Goal: Information Seeking & Learning: Find specific fact

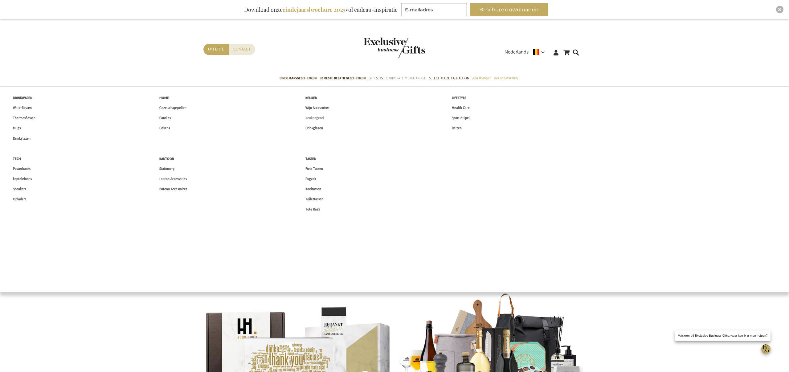
click at [316, 117] on span "Keukengerei" at bounding box center [314, 118] width 18 height 6
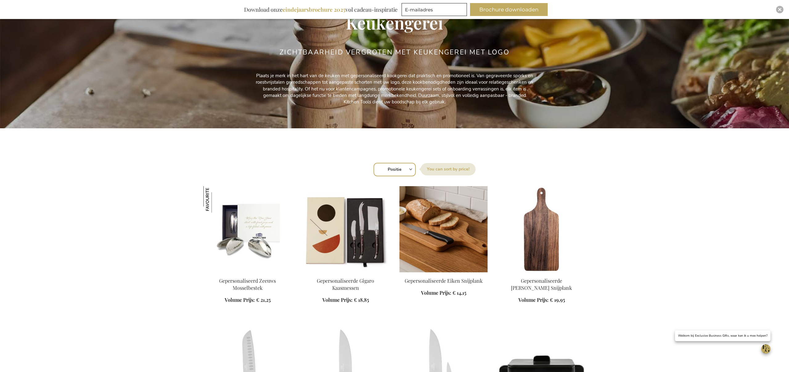
scroll to position [83, 0]
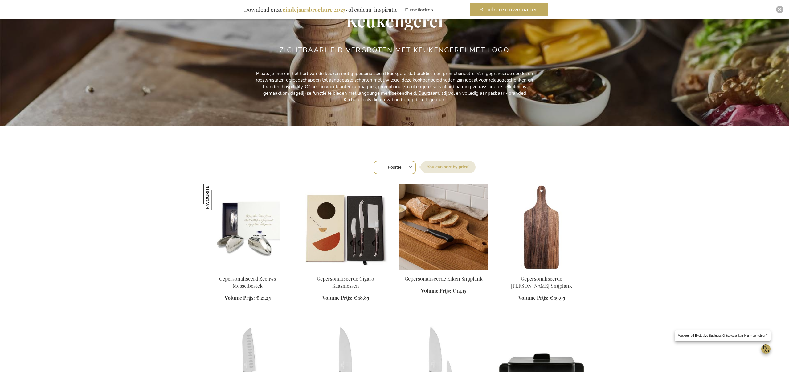
click at [456, 227] on img at bounding box center [443, 227] width 88 height 86
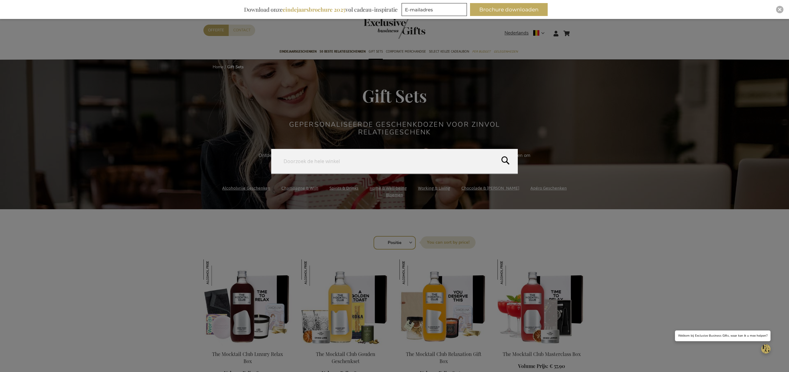
click at [576, 30] on form "Search Search" at bounding box center [577, 30] width 6 height 0
type input "jules finest"
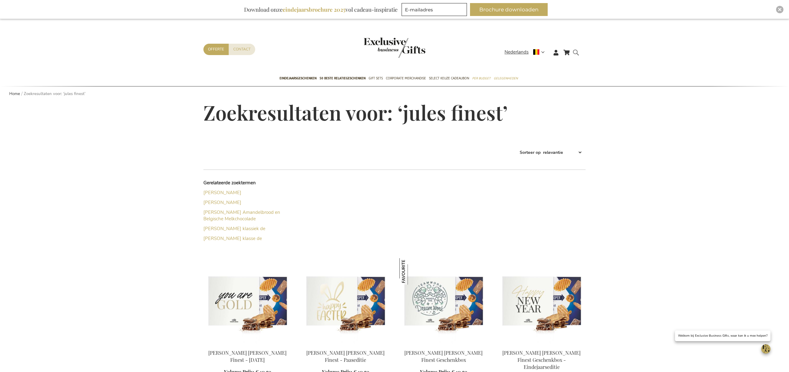
click at [575, 54] on form "Search jules finest Search" at bounding box center [577, 58] width 6 height 18
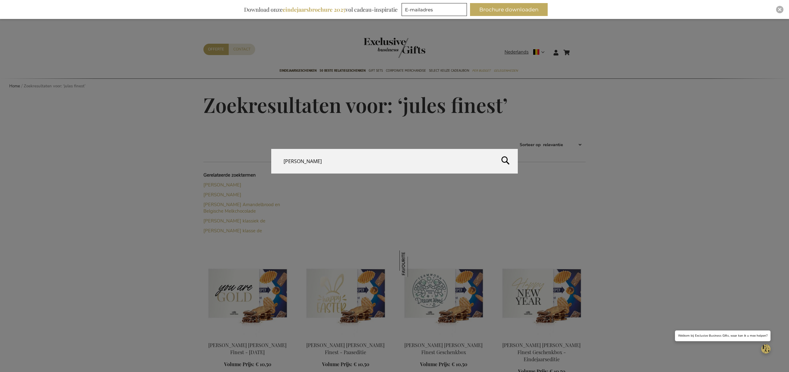
drag, startPoint x: 336, startPoint y: 162, endPoint x: 276, endPoint y: 159, distance: 60.5
click at [276, 159] on input "jules finest" at bounding box center [394, 161] width 246 height 25
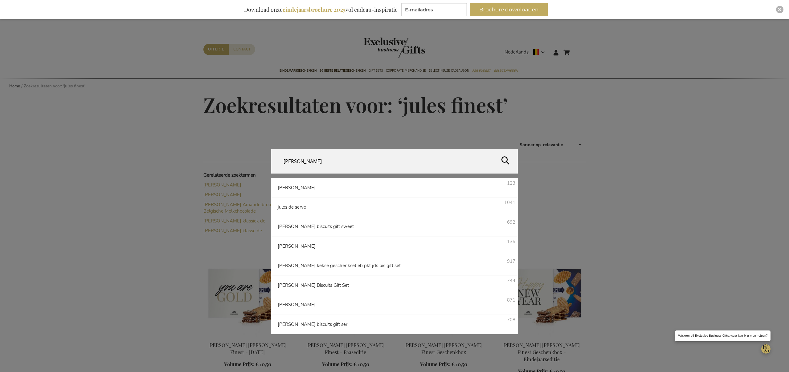
type input "jules duo"
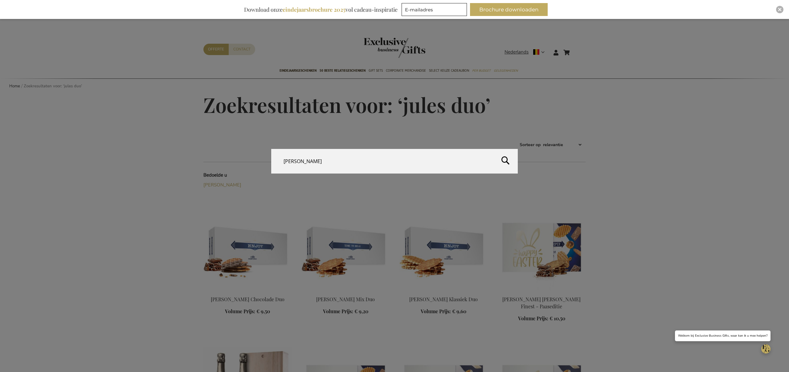
click at [577, 49] on form "Search jules duo Search" at bounding box center [577, 49] width 6 height 0
drag, startPoint x: 324, startPoint y: 157, endPoint x: 258, endPoint y: 157, distance: 65.6
click at [258, 157] on div "Search jules duo" at bounding box center [394, 161] width 789 height 25
click at [262, 159] on div "Search jules duo" at bounding box center [394, 161] width 789 height 25
type input "roka"
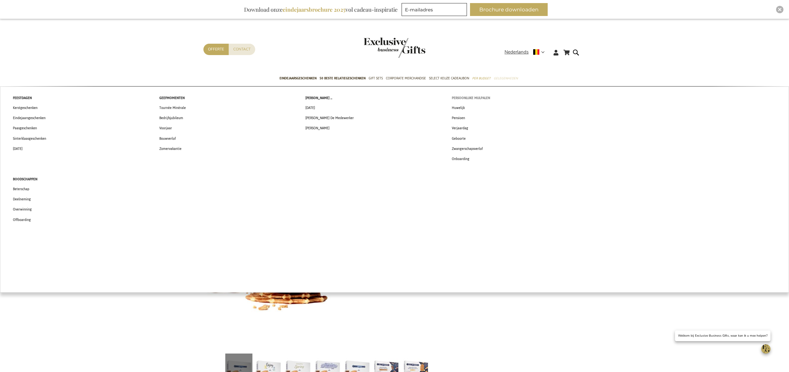
click at [482, 98] on span "Persoonlijke Mijlpalen" at bounding box center [471, 98] width 38 height 6
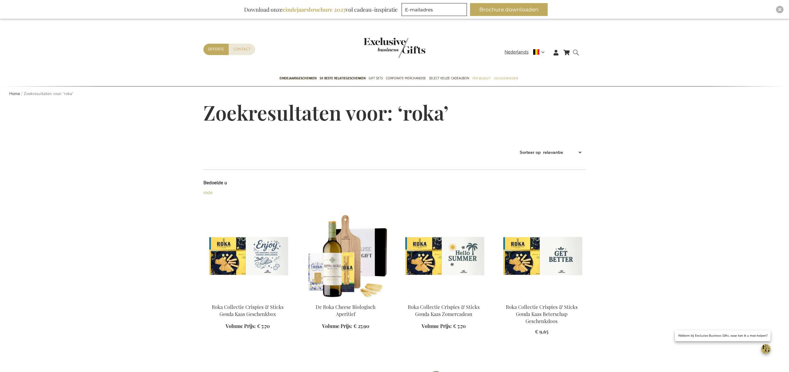
click at [578, 50] on form "Search roka Search" at bounding box center [577, 58] width 6 height 18
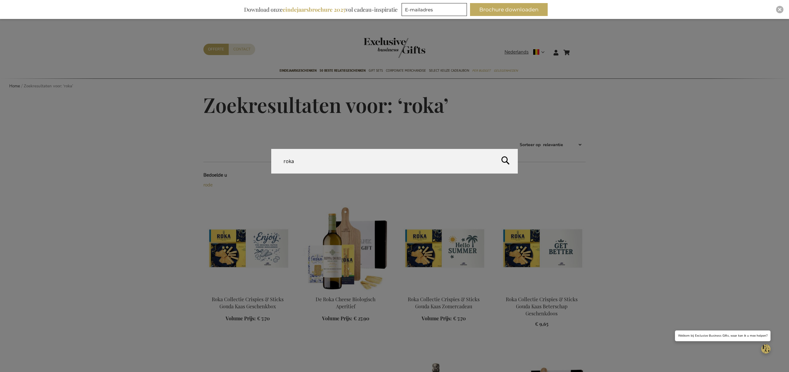
drag, startPoint x: 254, startPoint y: 157, endPoint x: 245, endPoint y: 156, distance: 9.3
click at [245, 156] on div "Search roka" at bounding box center [394, 161] width 789 height 25
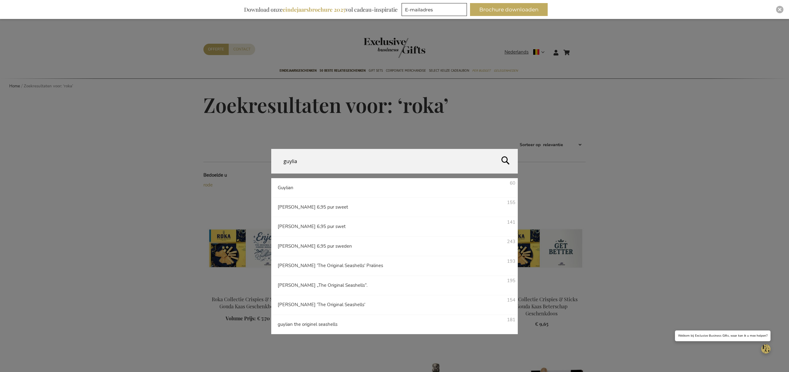
type input "guylian"
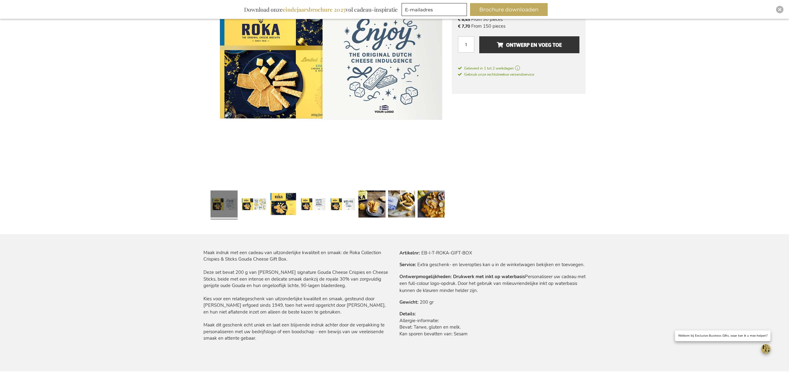
scroll to position [243, 0]
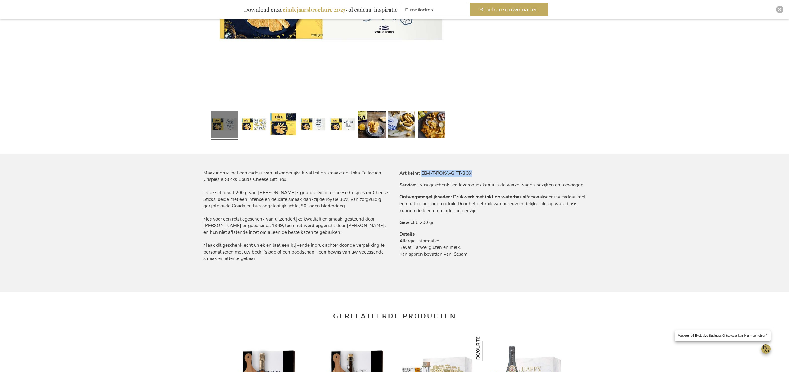
drag, startPoint x: 421, startPoint y: 173, endPoint x: 472, endPoint y: 173, distance: 50.5
click at [472, 173] on tr "Artikelnr EB-I-T-ROKA-GIFT-BOX" at bounding box center [492, 173] width 186 height 7
copy td "EB-I-T-ROKA-GIFT-BOX"
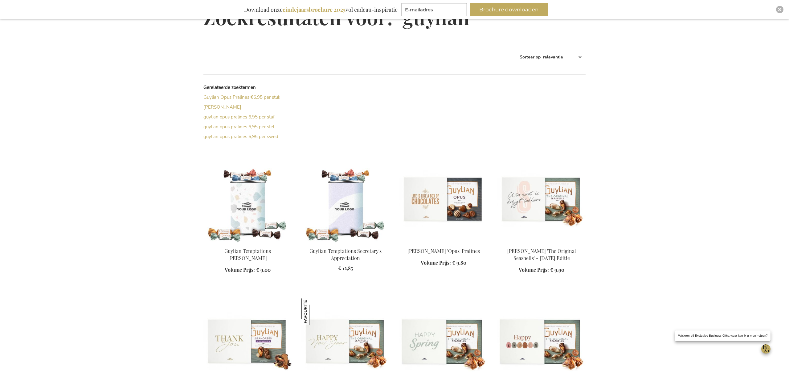
scroll to position [96, 0]
